Goal: Information Seeking & Learning: Learn about a topic

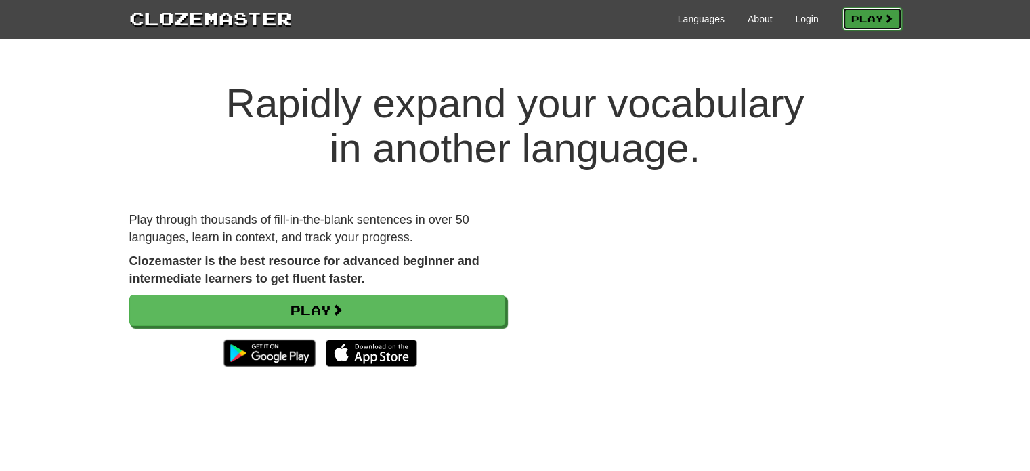
click at [866, 22] on link "Play" at bounding box center [873, 18] width 60 height 23
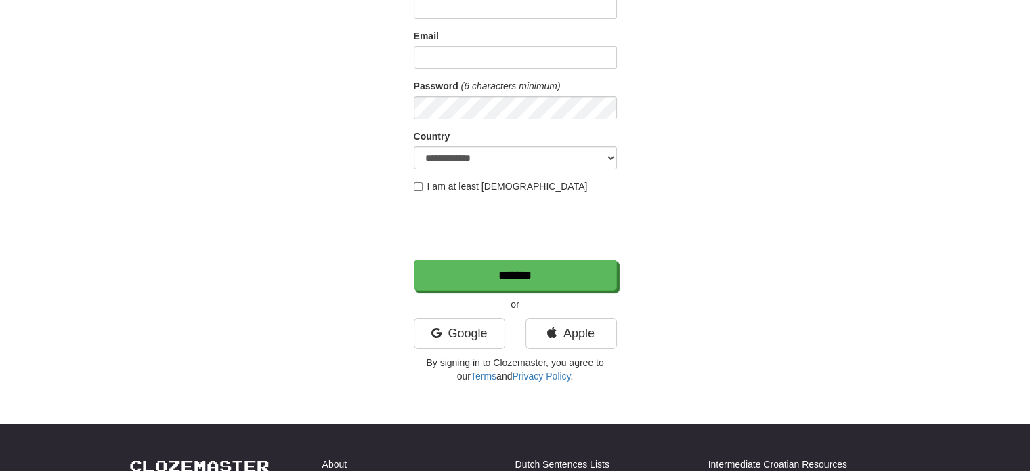
scroll to position [136, 0]
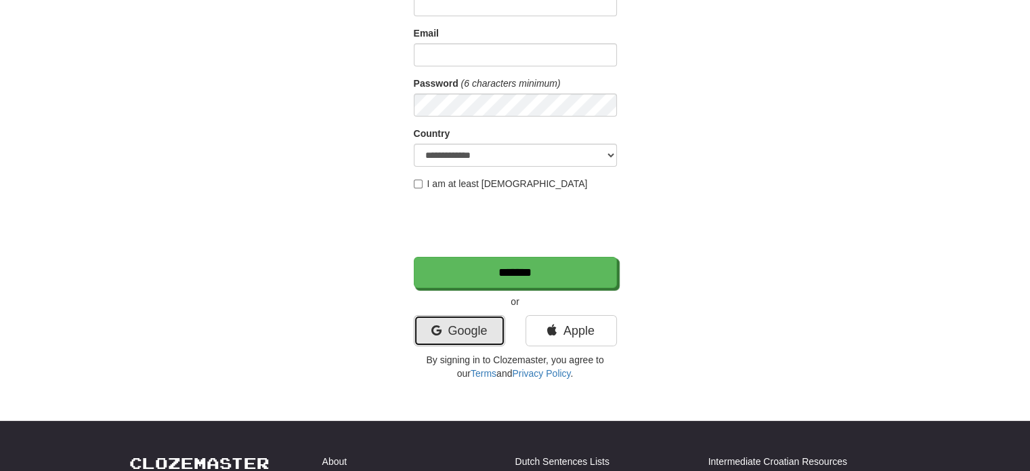
click at [464, 335] on link "Google" at bounding box center [459, 330] width 91 height 31
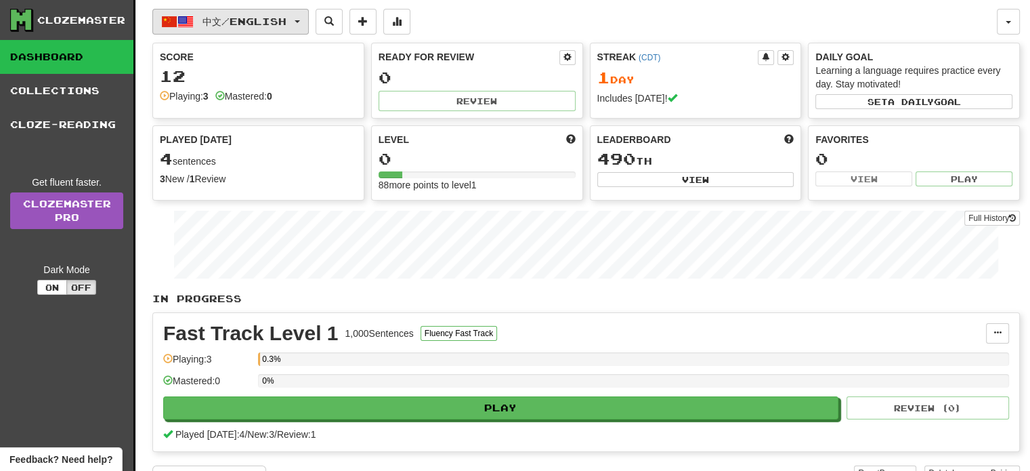
click at [222, 18] on span "中文 / English" at bounding box center [245, 22] width 84 height 12
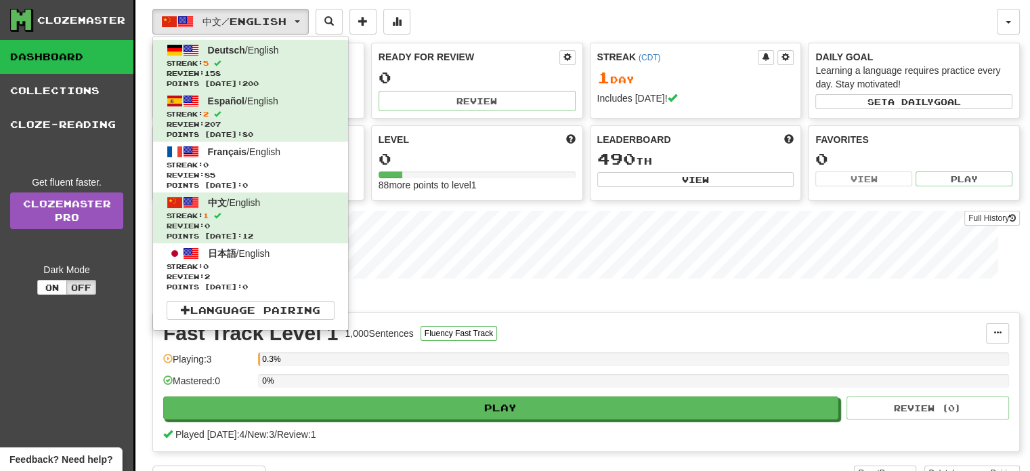
click at [520, 17] on div "中文 / English Deutsch / English Streak: 5 Review: 158 Points today: 200 Español …" at bounding box center [574, 22] width 845 height 26
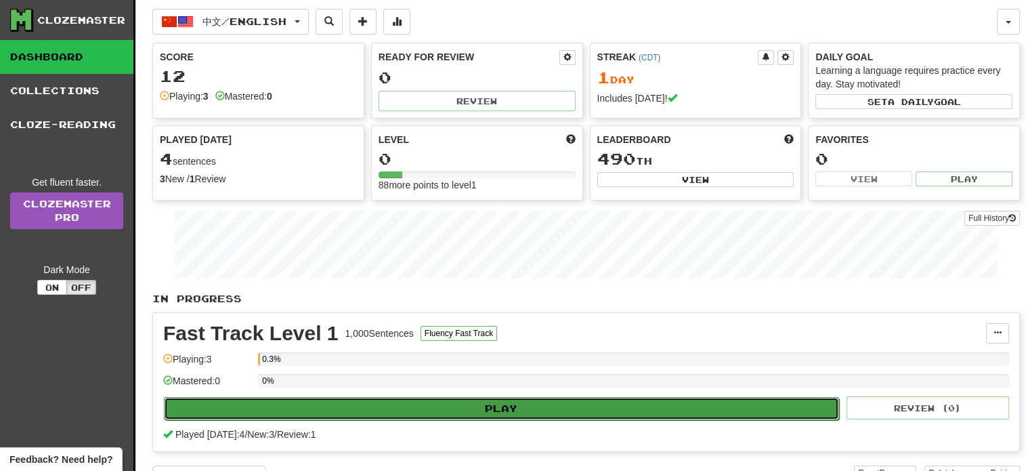
click at [421, 404] on button "Play" at bounding box center [501, 408] width 675 height 23
select select "**"
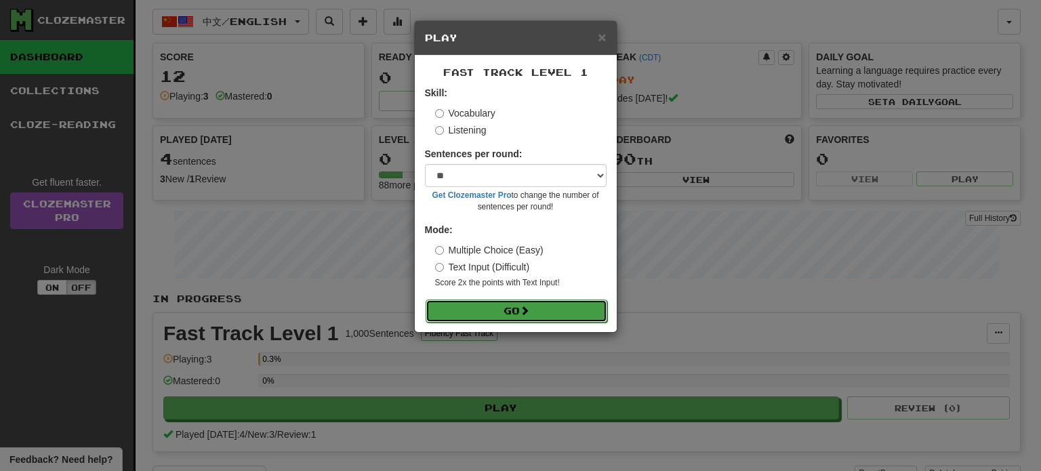
click at [566, 320] on button "Go" at bounding box center [516, 310] width 182 height 23
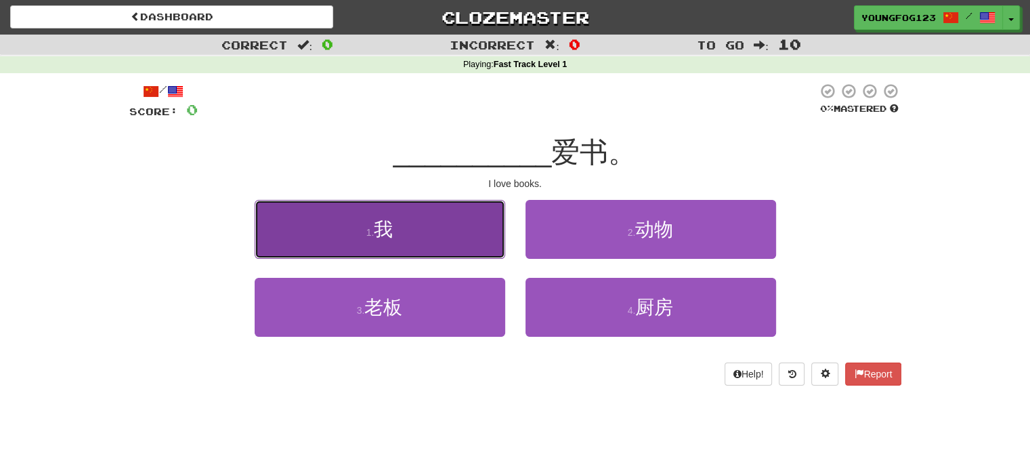
click at [417, 225] on button "1 . 我" at bounding box center [380, 229] width 251 height 59
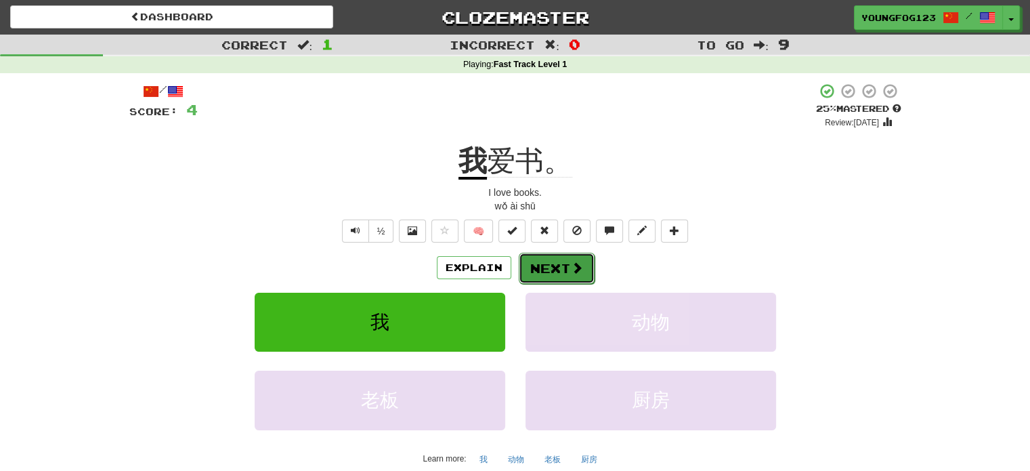
click at [560, 259] on button "Next" at bounding box center [557, 268] width 76 height 31
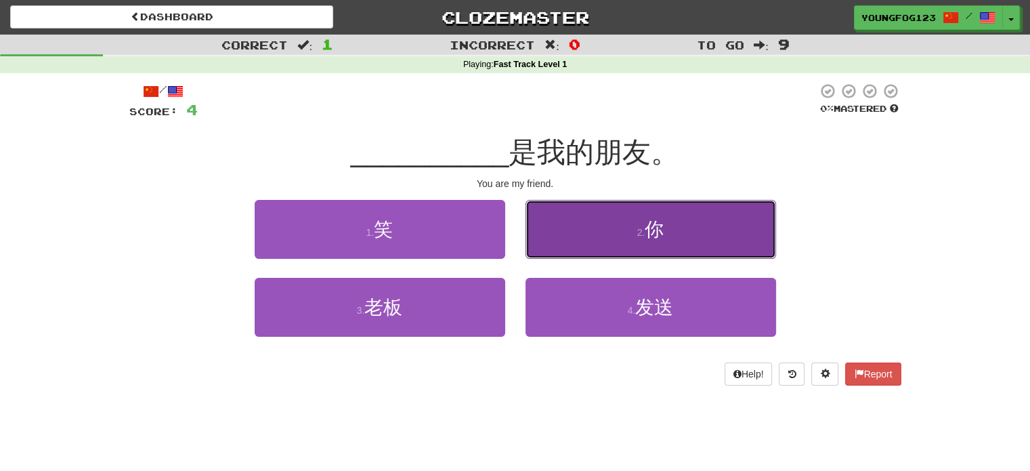
click at [566, 218] on button "2 . 你" at bounding box center [651, 229] width 251 height 59
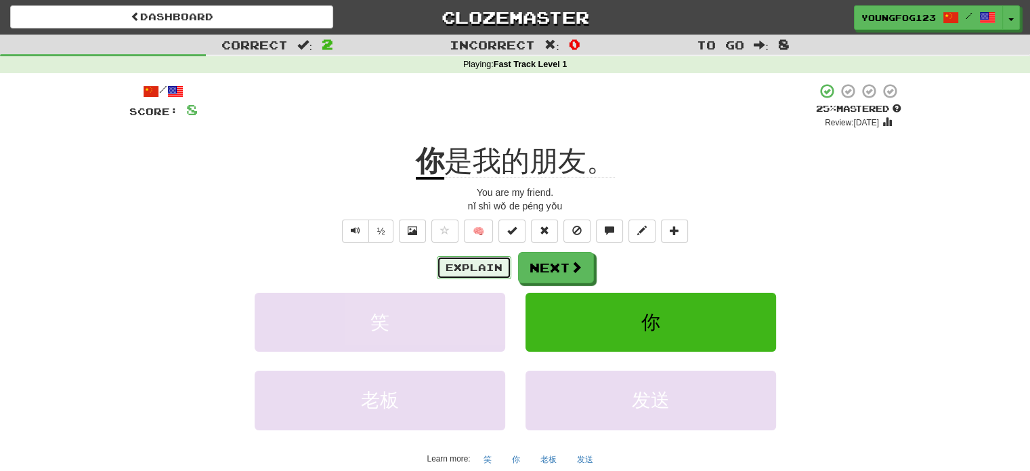
click at [467, 261] on button "Explain" at bounding box center [474, 267] width 75 height 23
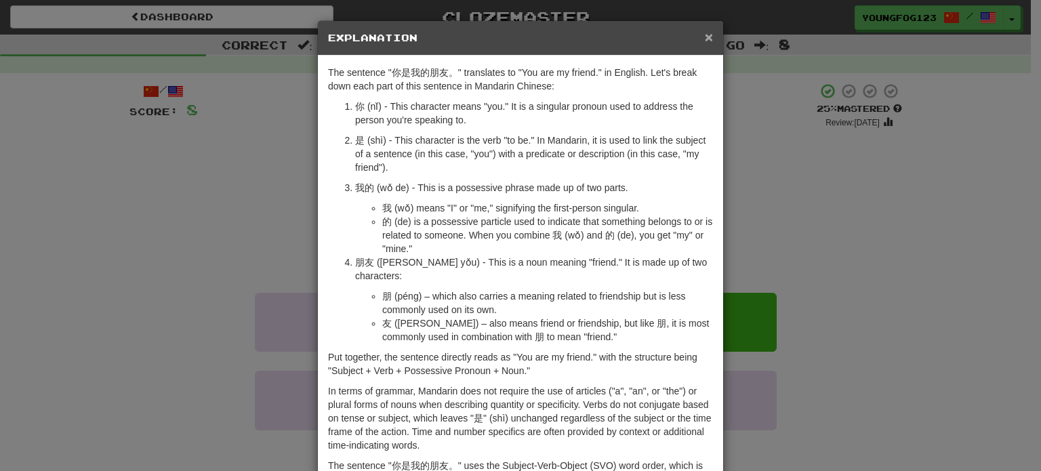
click at [705, 35] on span "×" at bounding box center [709, 37] width 8 height 16
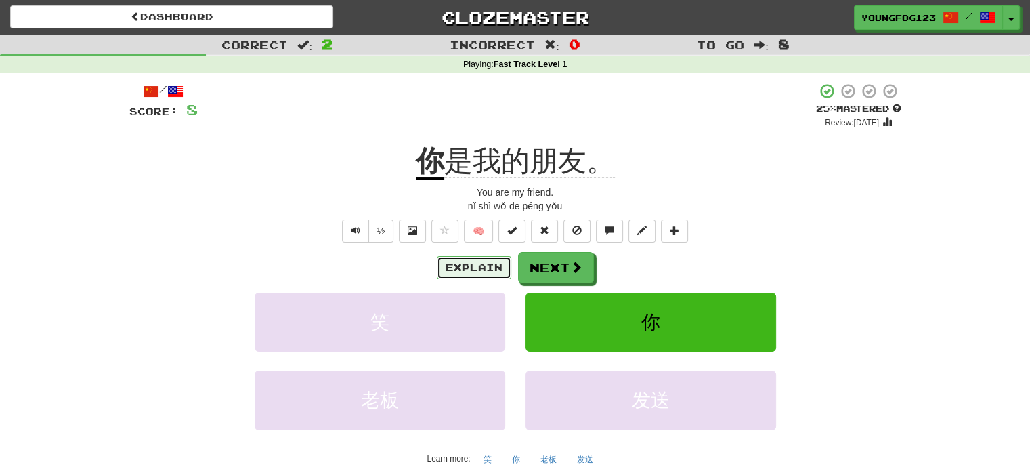
click at [481, 270] on button "Explain" at bounding box center [474, 267] width 75 height 23
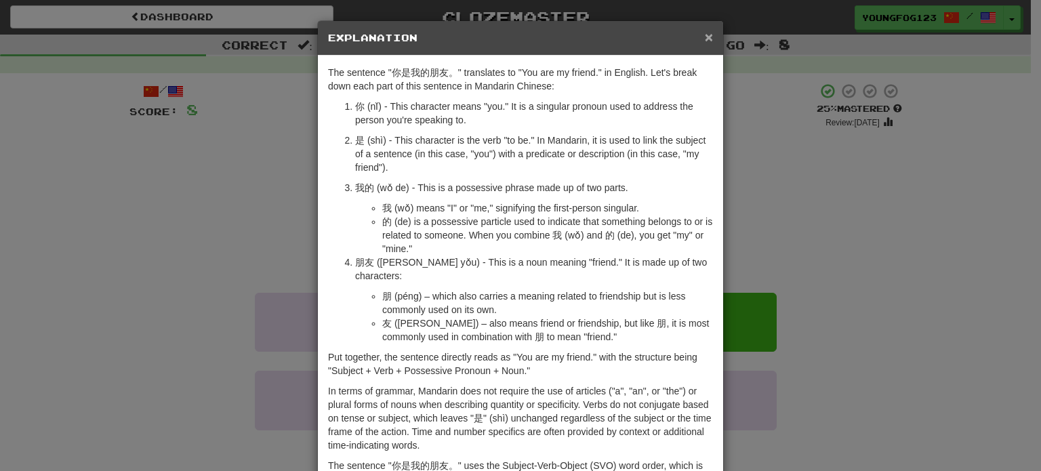
click at [705, 35] on span "×" at bounding box center [709, 37] width 8 height 16
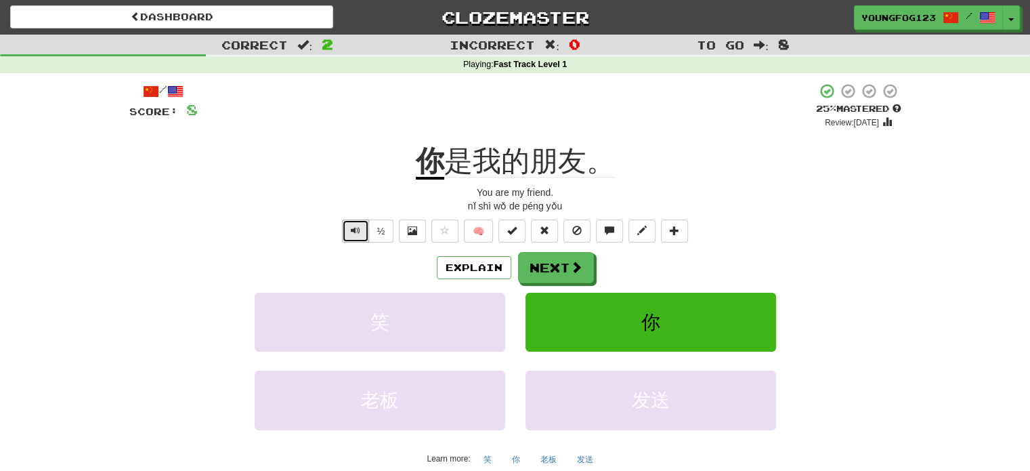
click at [358, 229] on span "Text-to-speech controls" at bounding box center [355, 230] width 9 height 9
click at [556, 259] on button "Next" at bounding box center [557, 268] width 76 height 31
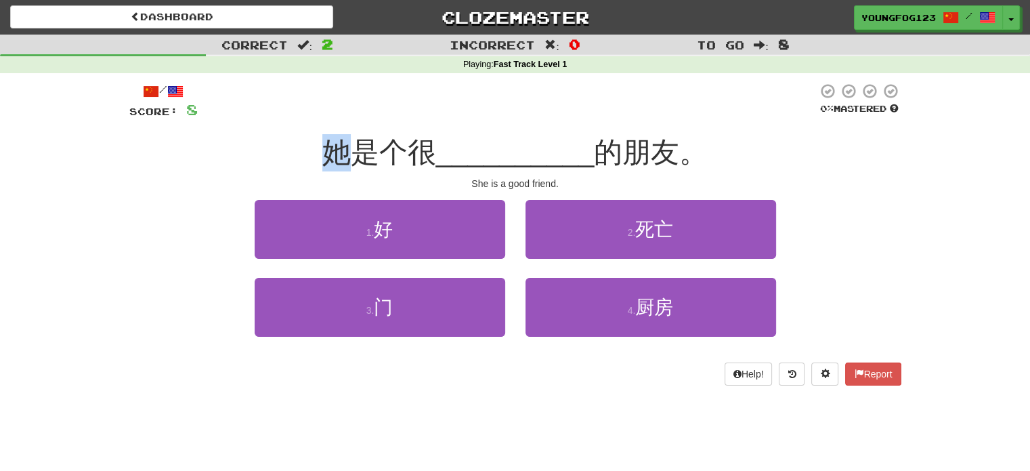
drag, startPoint x: 324, startPoint y: 157, endPoint x: 347, endPoint y: 161, distance: 23.4
click at [347, 161] on span "她是个很" at bounding box center [379, 152] width 114 height 32
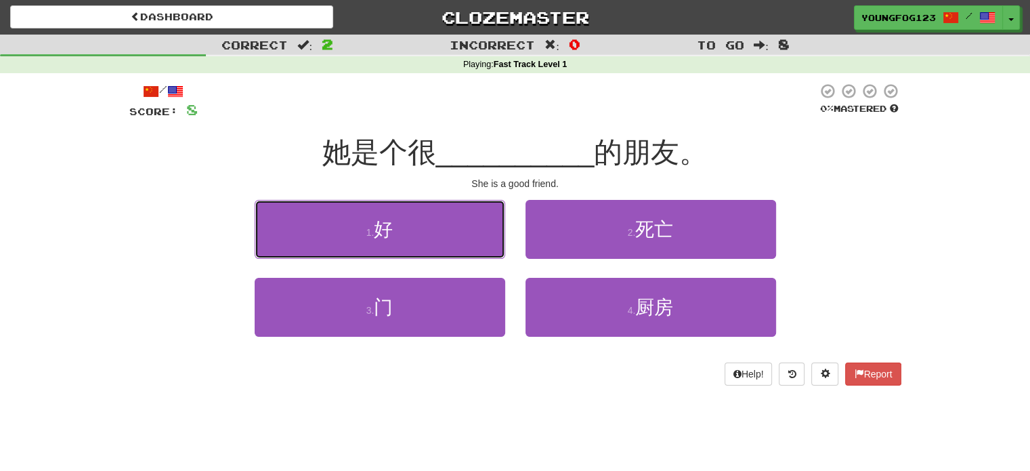
click at [398, 224] on button "1 . 好" at bounding box center [380, 229] width 251 height 59
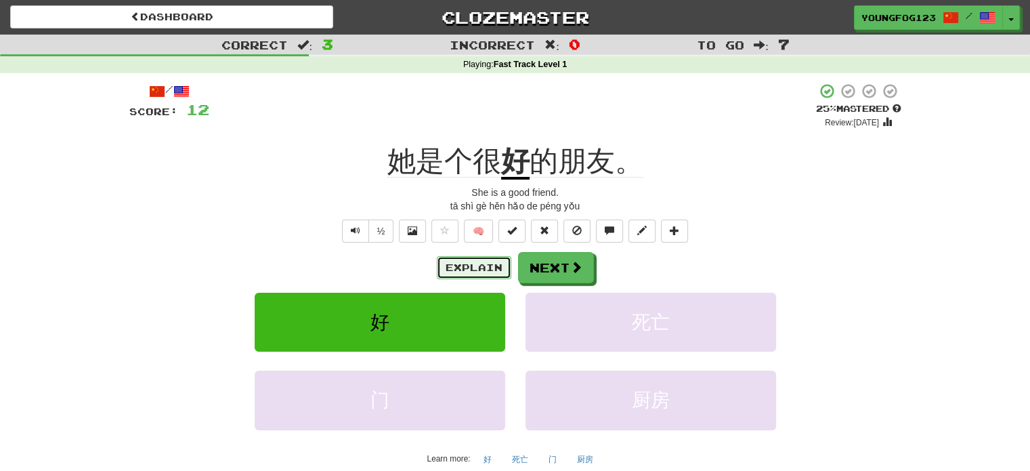
click at [469, 268] on button "Explain" at bounding box center [474, 267] width 75 height 23
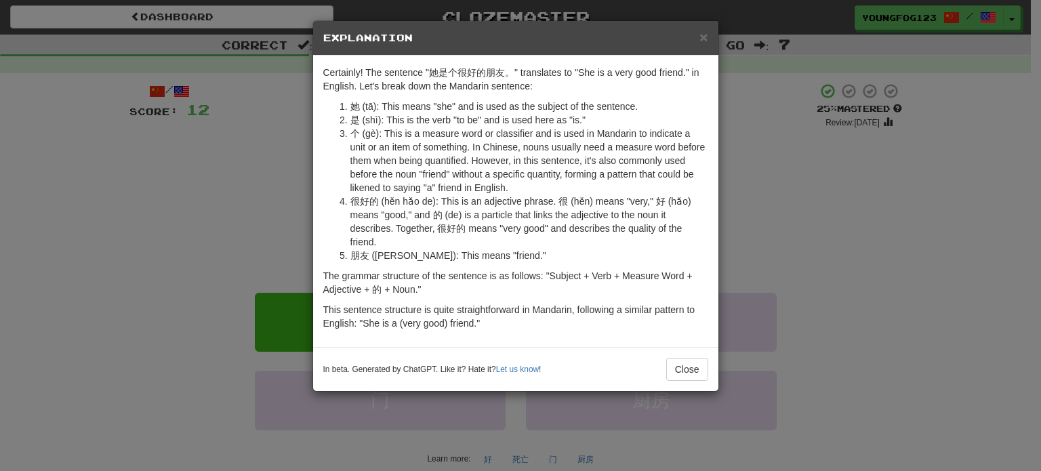
click at [698, 43] on h5 "Explanation" at bounding box center [515, 38] width 385 height 14
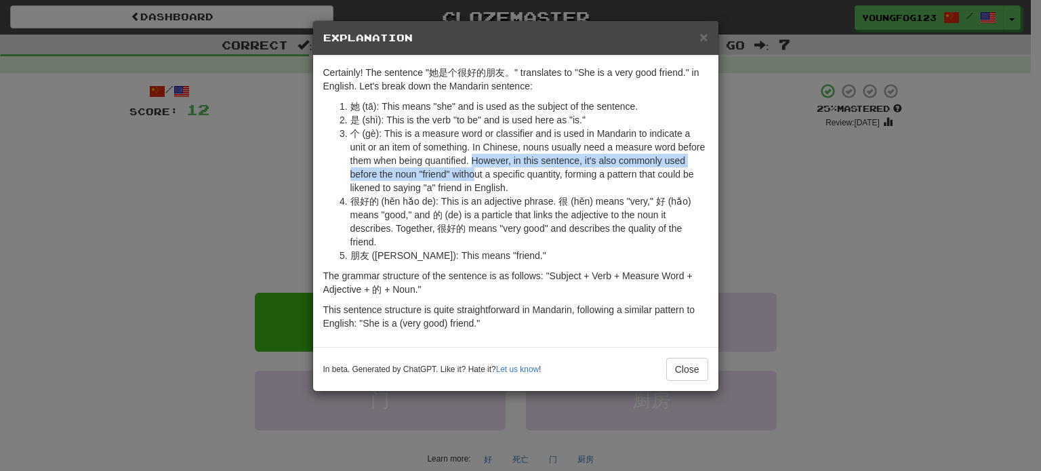
drag, startPoint x: 472, startPoint y: 162, endPoint x: 476, endPoint y: 175, distance: 13.5
click at [476, 175] on li "个 (gè): This is a measure word or classifier and is used in Mandarin to indicat…" at bounding box center [529, 161] width 358 height 68
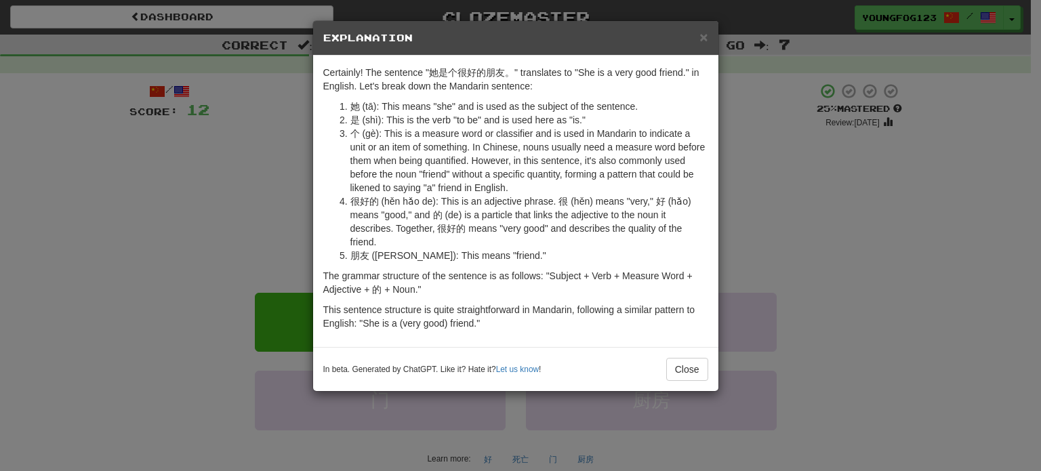
click at [480, 183] on li "个 (gè): This is a measure word or classifier and is used in Mandarin to indicat…" at bounding box center [529, 161] width 358 height 68
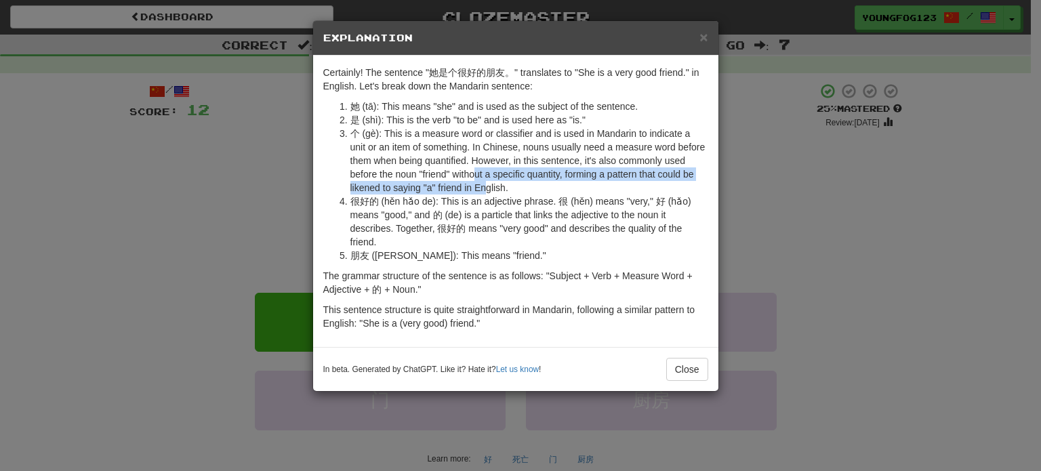
drag, startPoint x: 476, startPoint y: 174, endPoint x: 485, endPoint y: 182, distance: 12.0
click at [485, 182] on li "个 (gè): This is a measure word or classifier and is used in Mandarin to indicat…" at bounding box center [529, 161] width 358 height 68
click at [486, 186] on li "个 (gè): This is a measure word or classifier and is used in Mandarin to indicat…" at bounding box center [529, 161] width 358 height 68
click at [485, 186] on li "个 (gè): This is a measure word or classifier and is used in Mandarin to indicat…" at bounding box center [529, 161] width 358 height 68
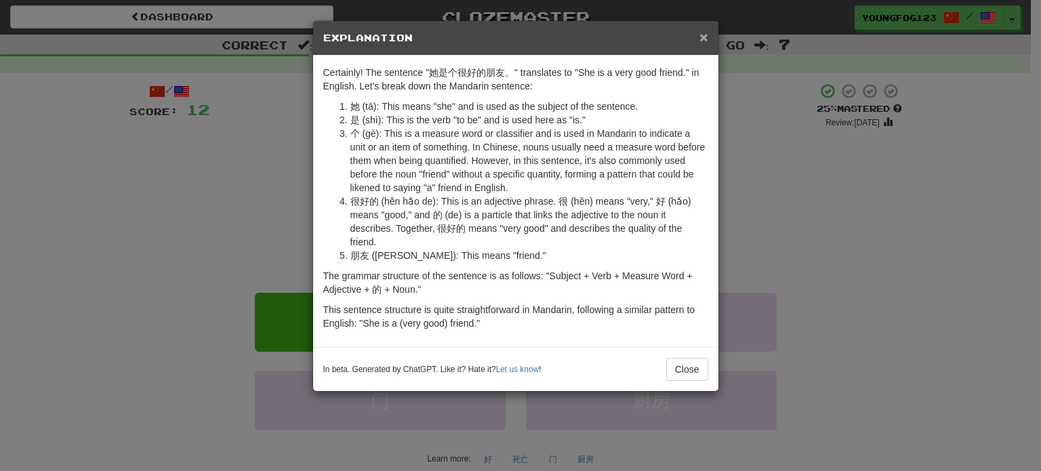
click at [705, 39] on span "×" at bounding box center [703, 37] width 8 height 16
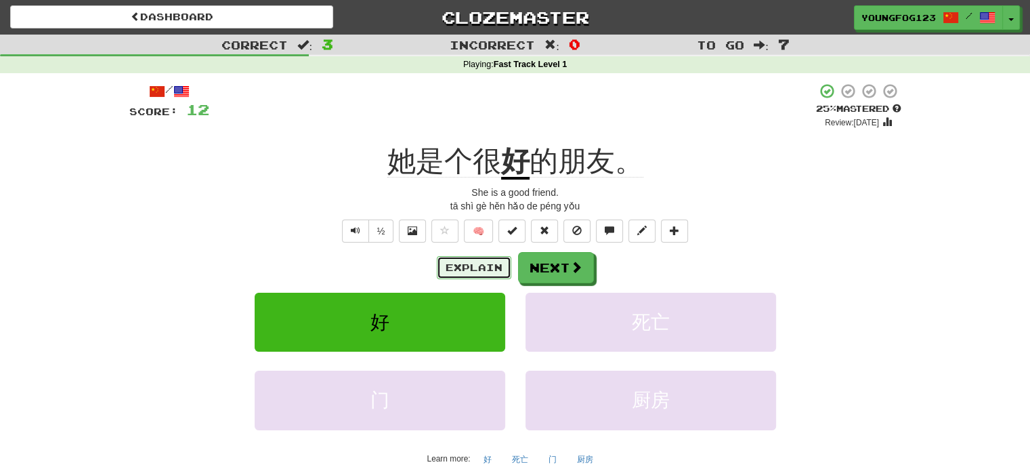
click at [480, 270] on button "Explain" at bounding box center [474, 267] width 75 height 23
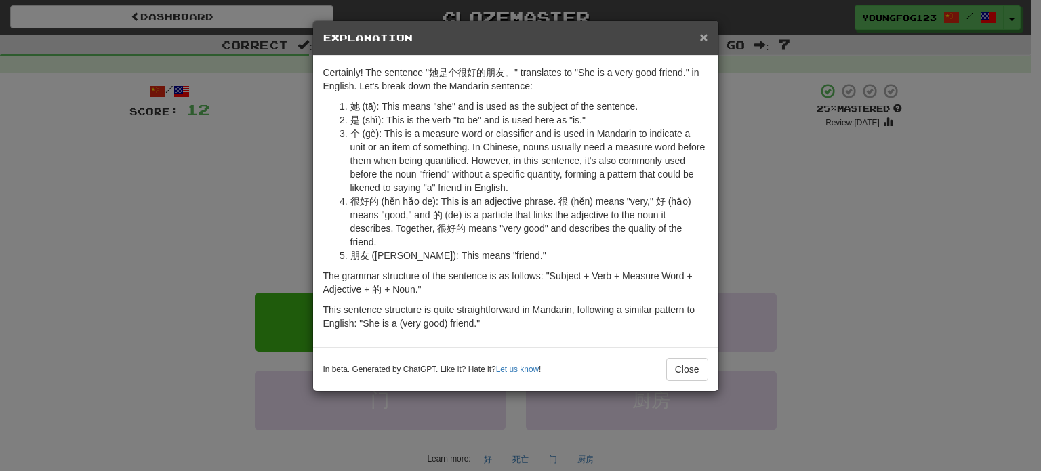
click at [699, 37] on span "×" at bounding box center [703, 37] width 8 height 16
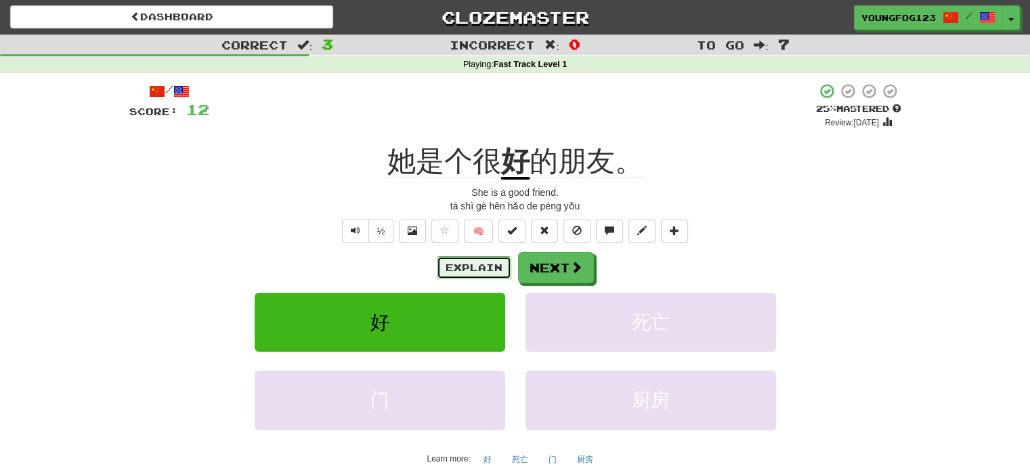
click at [474, 269] on button "Explain" at bounding box center [474, 267] width 75 height 23
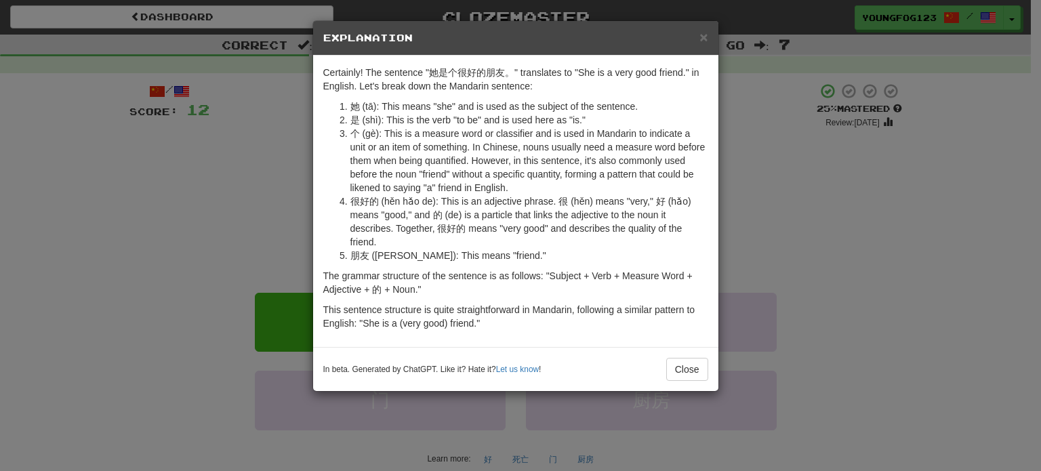
click at [713, 45] on div "× Explanation" at bounding box center [515, 38] width 405 height 35
click at [717, 50] on div "× Explanation" at bounding box center [515, 38] width 405 height 35
click at [712, 40] on div "× Explanation" at bounding box center [515, 38] width 405 height 35
click at [705, 37] on span "×" at bounding box center [703, 37] width 8 height 16
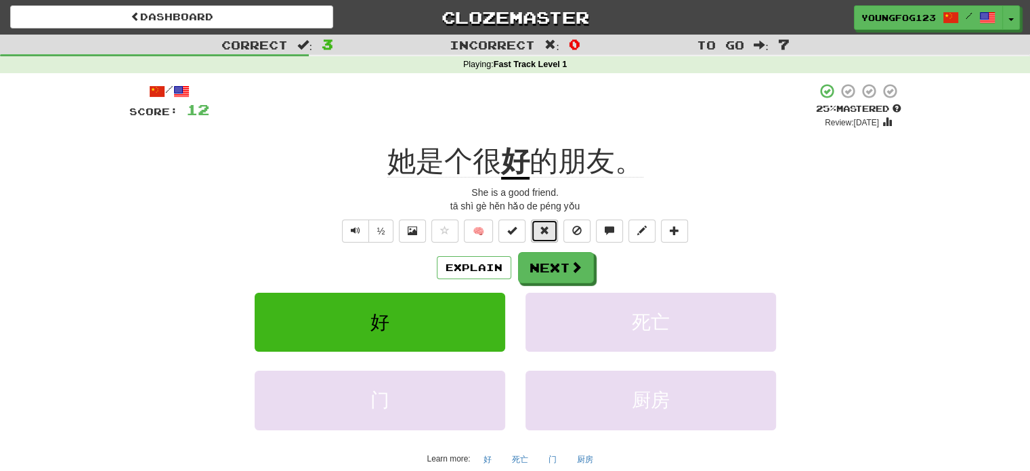
click at [550, 230] on button at bounding box center [544, 231] width 27 height 23
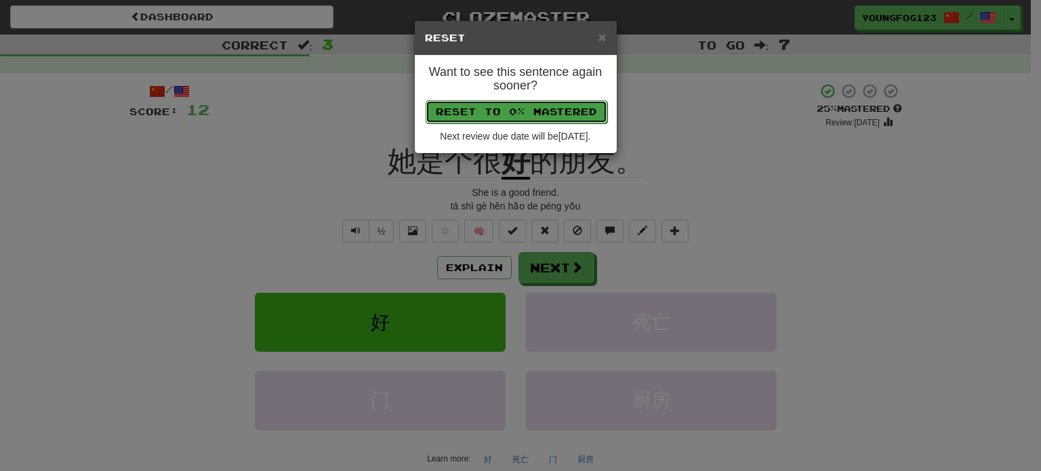
click at [515, 111] on button "Reset to 0% Mastered" at bounding box center [516, 111] width 182 height 23
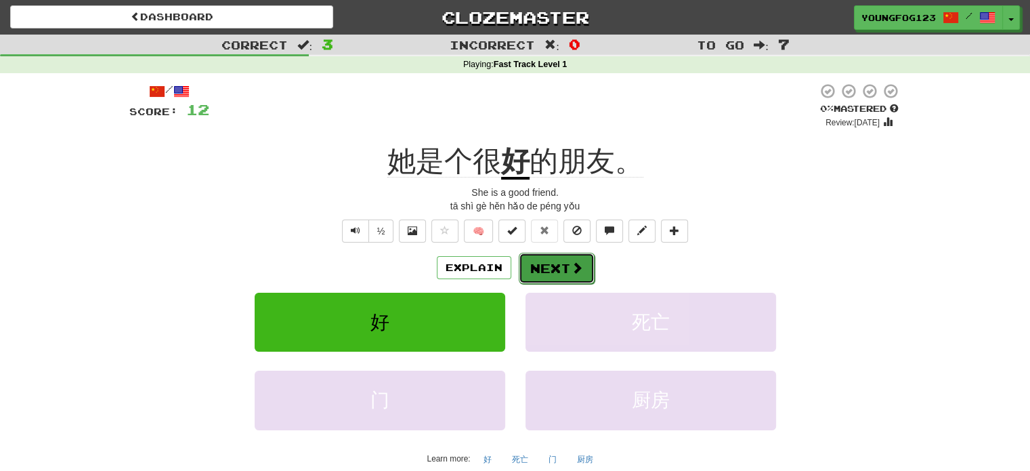
click at [545, 272] on button "Next" at bounding box center [557, 268] width 76 height 31
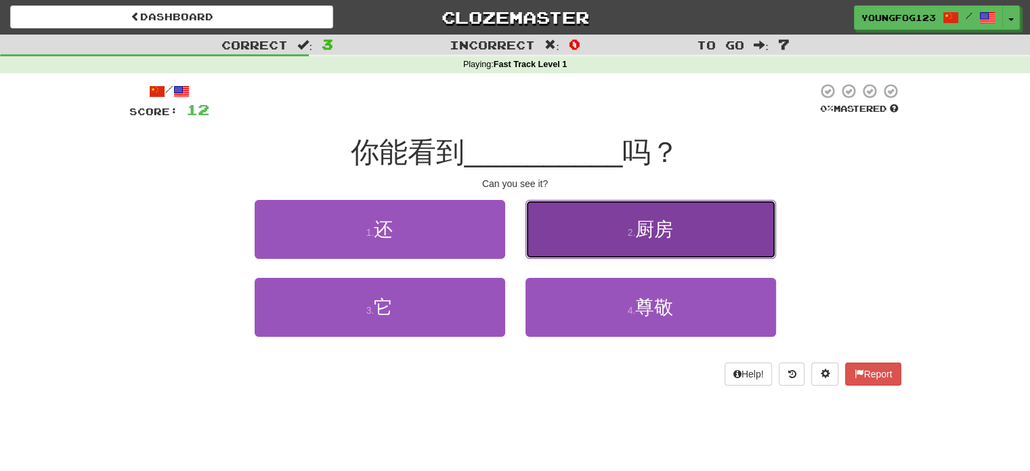
click at [564, 226] on button "2 . 厨房" at bounding box center [651, 229] width 251 height 59
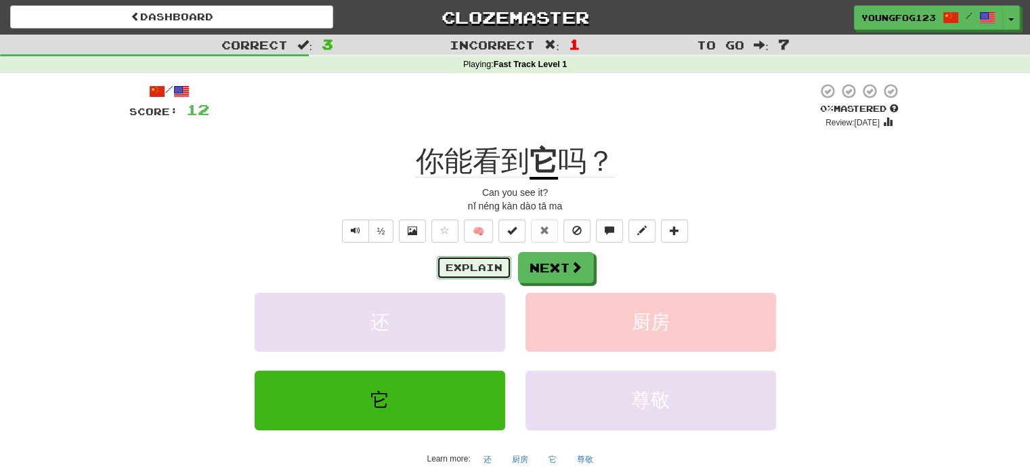
click at [488, 272] on button "Explain" at bounding box center [474, 267] width 75 height 23
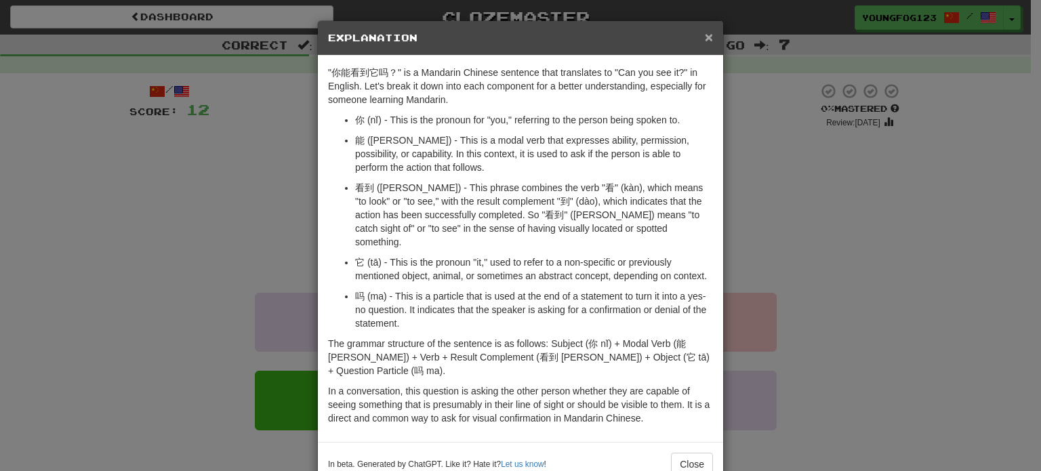
click at [705, 35] on span "×" at bounding box center [709, 37] width 8 height 16
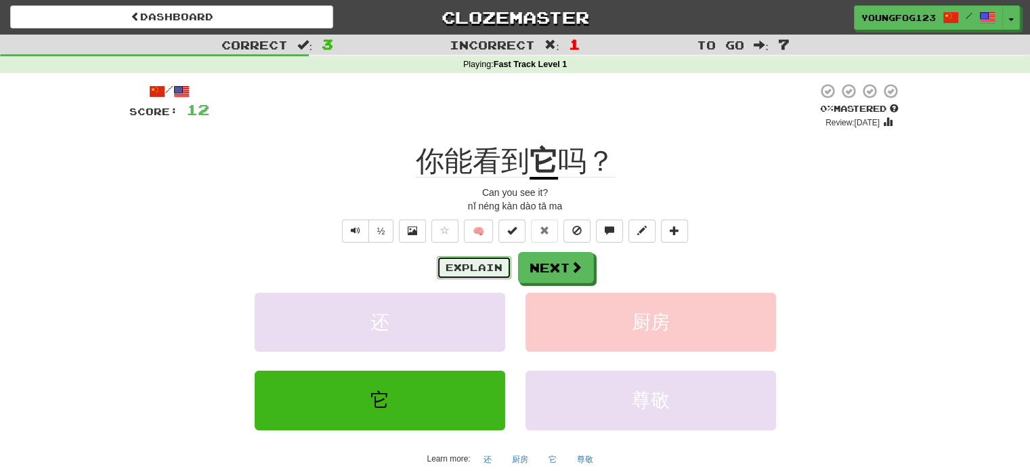
click at [488, 268] on button "Explain" at bounding box center [474, 267] width 75 height 23
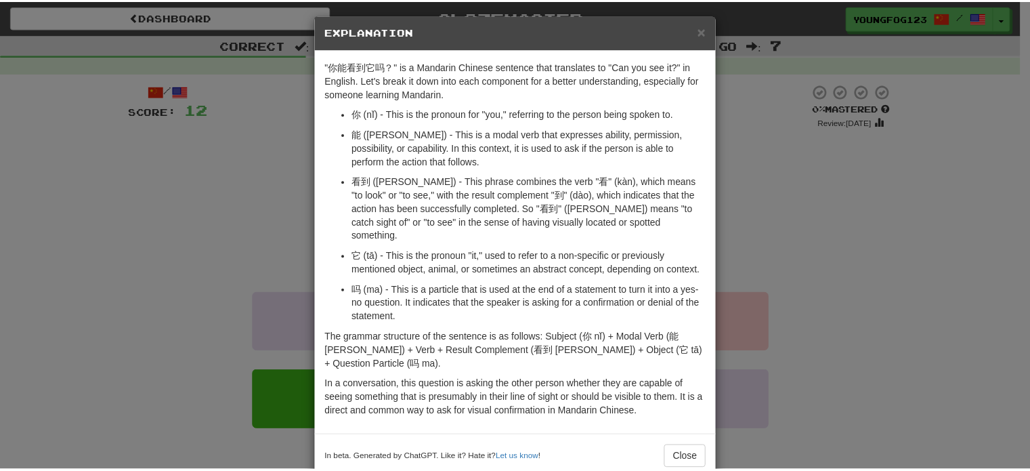
scroll to position [8, 0]
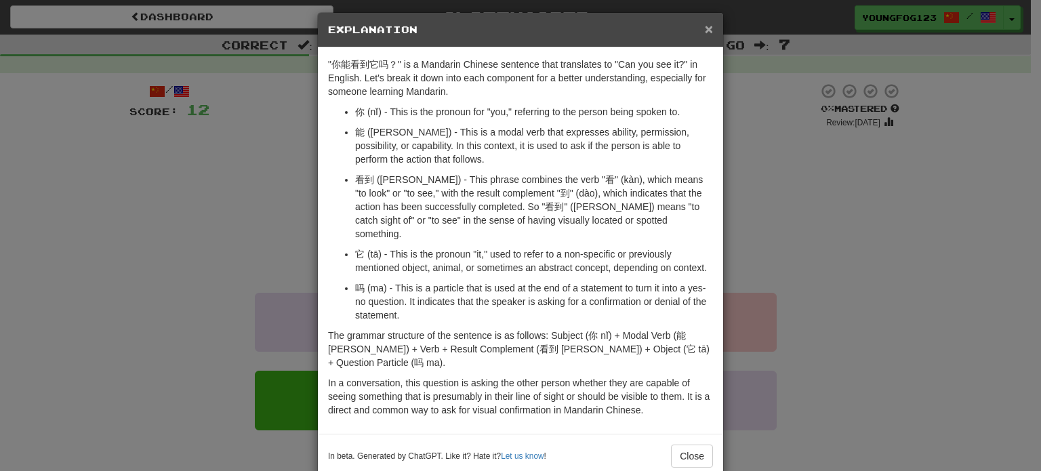
click at [705, 32] on span "×" at bounding box center [709, 29] width 8 height 16
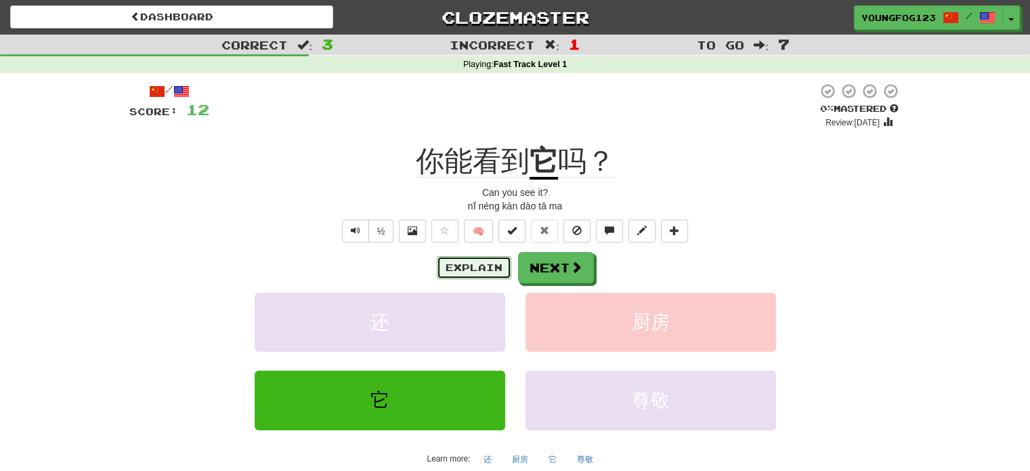
click at [467, 274] on button "Explain" at bounding box center [474, 267] width 75 height 23
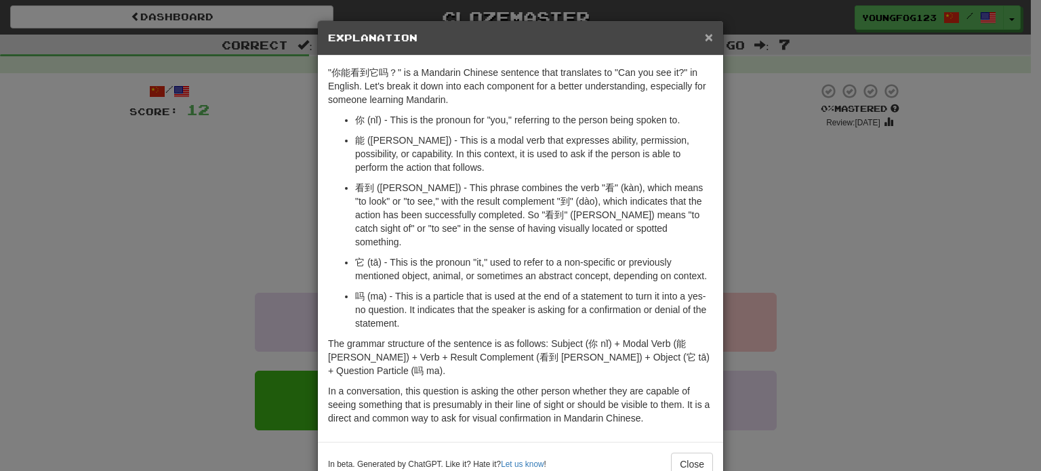
click at [705, 43] on span "×" at bounding box center [709, 37] width 8 height 16
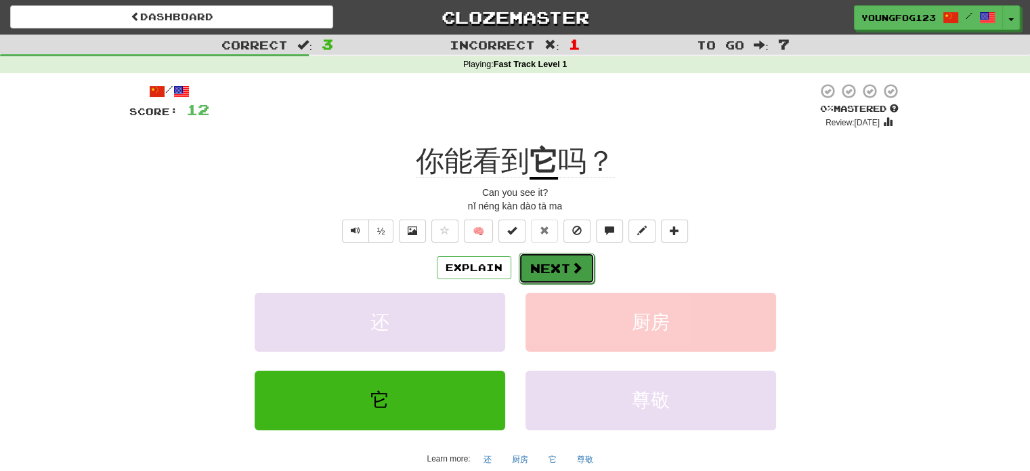
click at [558, 262] on button "Next" at bounding box center [557, 268] width 76 height 31
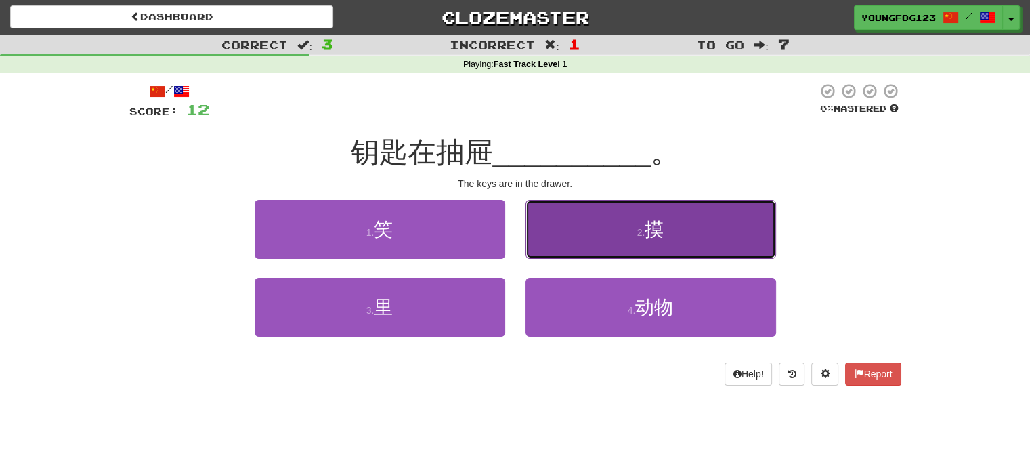
click at [606, 211] on button "2 . 摸" at bounding box center [651, 229] width 251 height 59
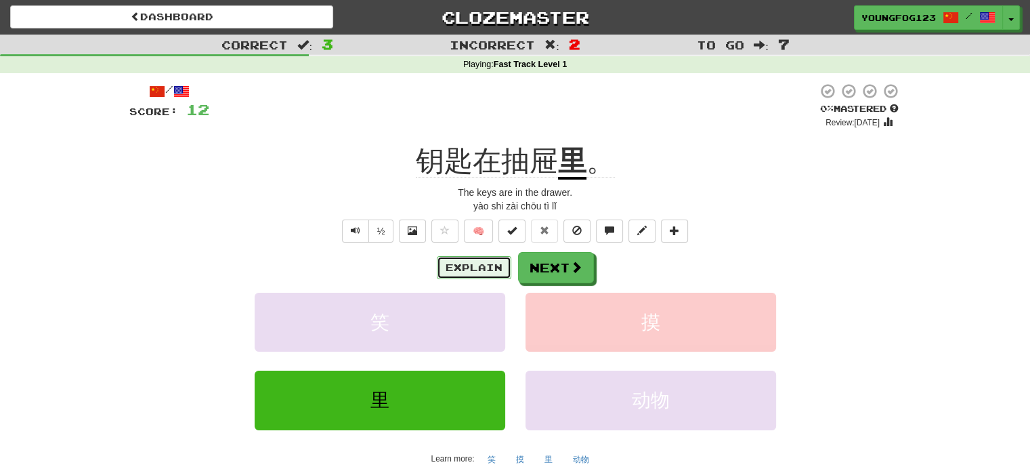
click at [490, 262] on button "Explain" at bounding box center [474, 267] width 75 height 23
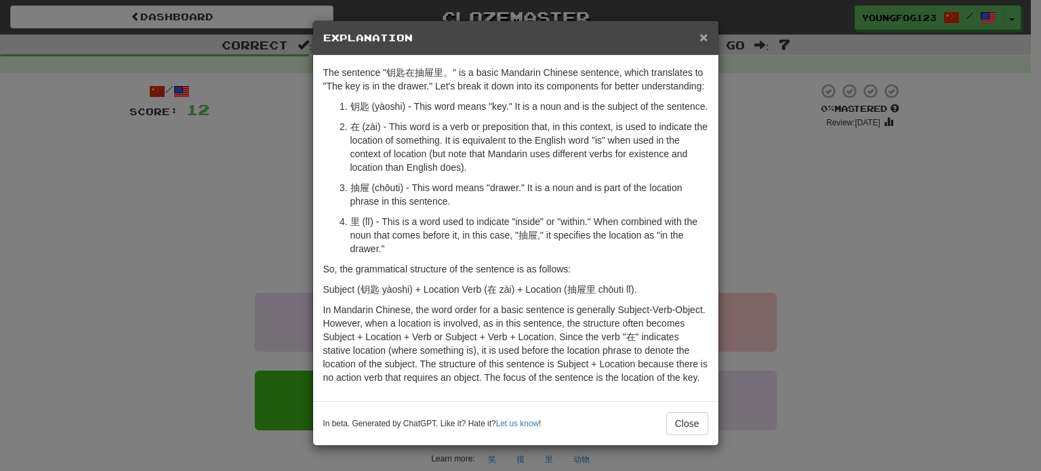
click at [701, 39] on span "×" at bounding box center [703, 37] width 8 height 16
